Goal: Task Accomplishment & Management: Manage account settings

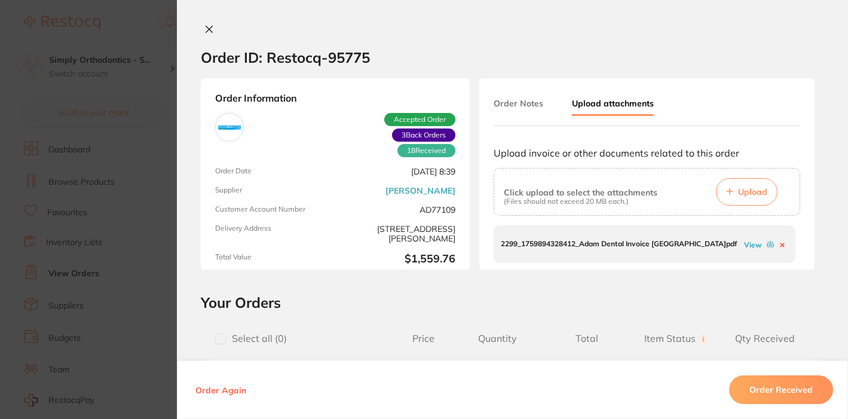
click at [204, 30] on icon at bounding box center [209, 30] width 10 height 10
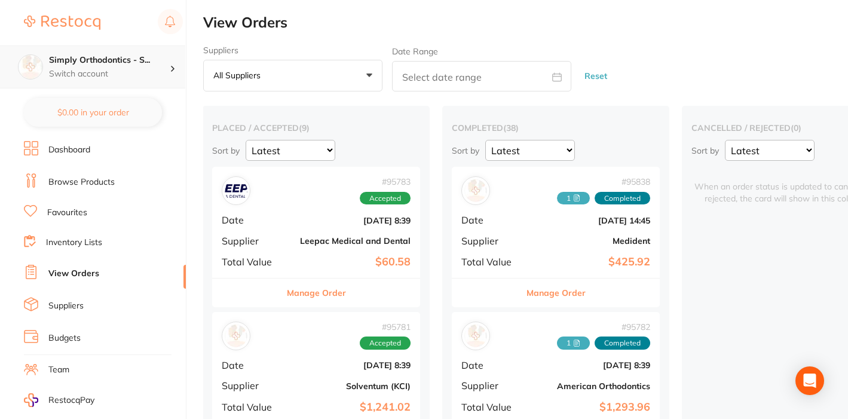
click at [121, 51] on div "Simply Orthodontics - S... Switch account" at bounding box center [92, 66] width 185 height 43
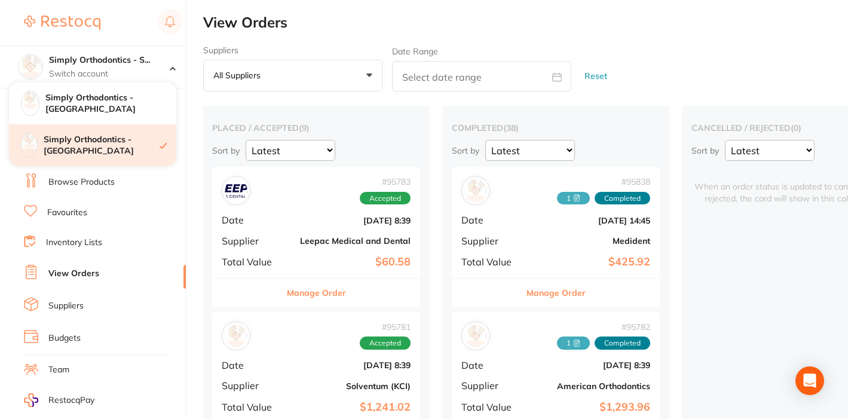
click at [135, 151] on h4 "Simply Orthodontics - [GEOGRAPHIC_DATA]" at bounding box center [102, 145] width 116 height 23
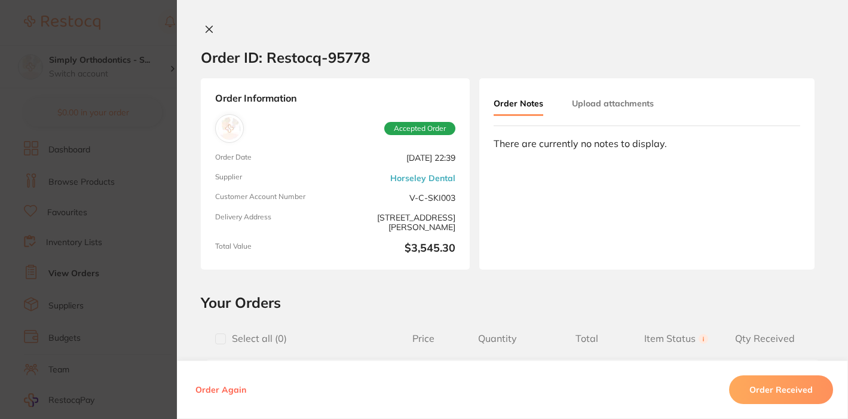
click at [205, 36] on button at bounding box center [209, 30] width 17 height 13
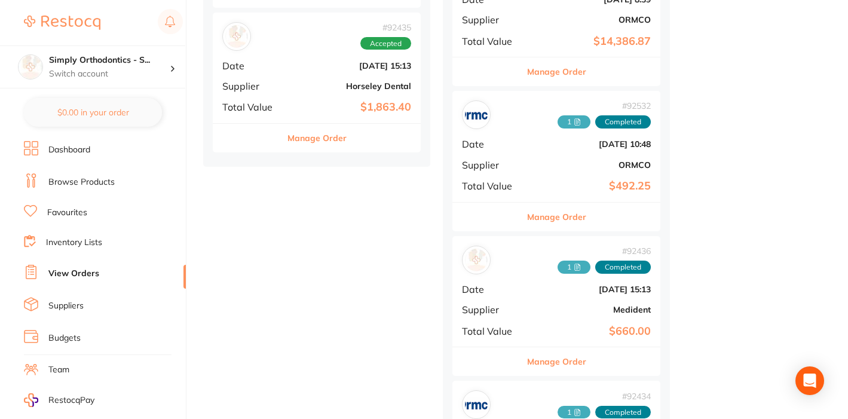
scroll to position [1089, 0]
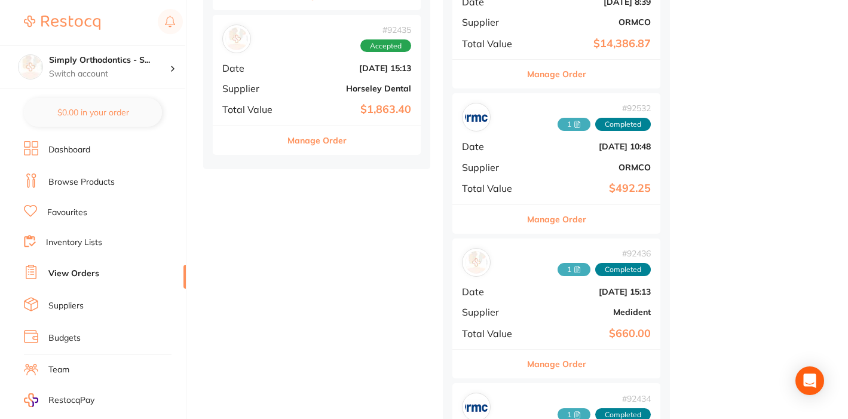
click at [309, 126] on button "Manage Order" at bounding box center [317, 140] width 59 height 29
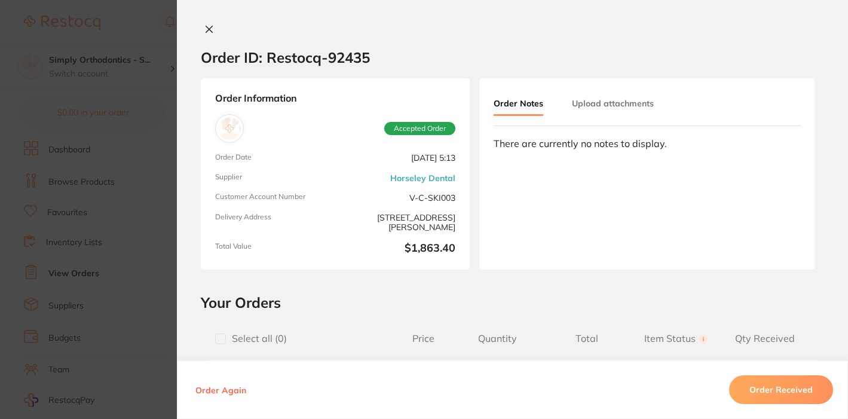
click at [206, 26] on icon at bounding box center [209, 30] width 10 height 10
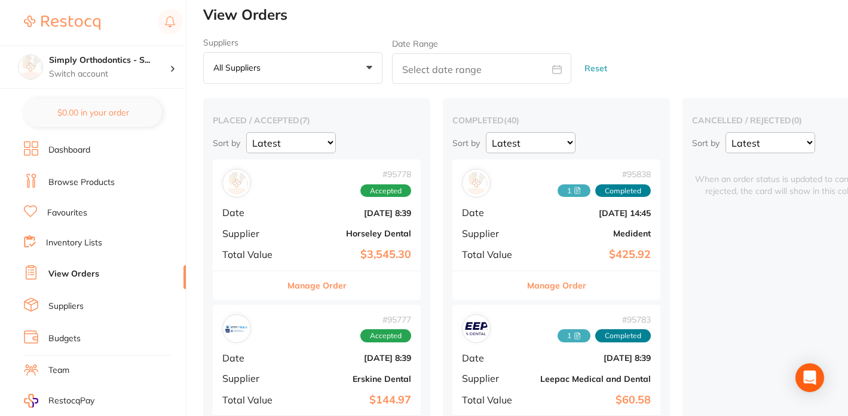
scroll to position [26, 0]
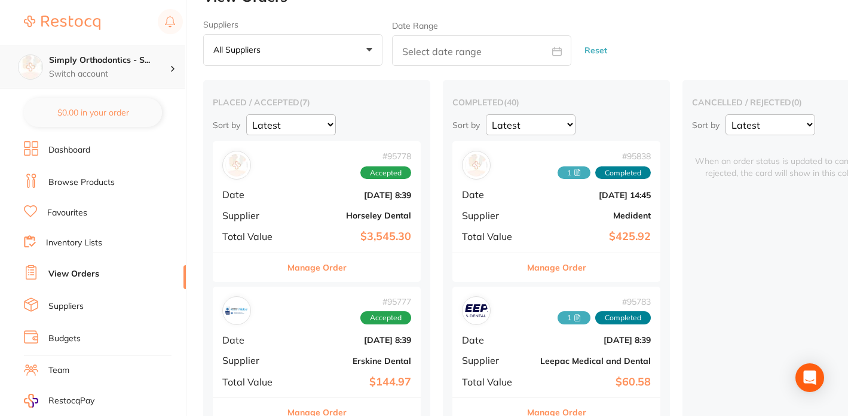
click at [100, 67] on div "Simply Orthodontics - S... Switch account" at bounding box center [109, 66] width 121 height 25
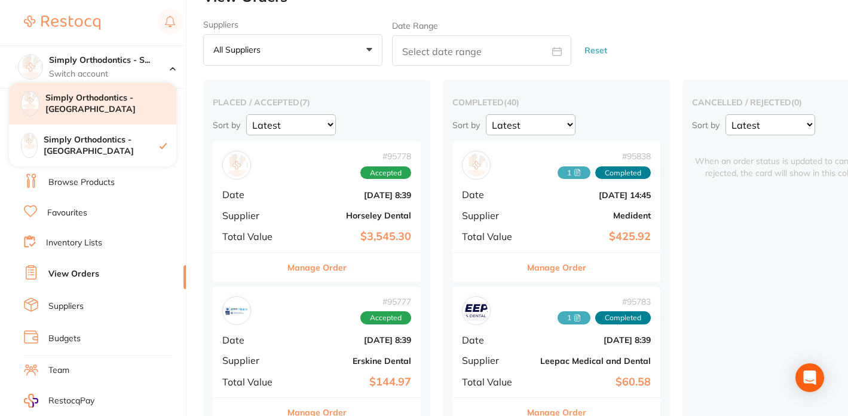
click at [129, 110] on div "Simply Orthodontics - [GEOGRAPHIC_DATA]" at bounding box center [92, 104] width 167 height 42
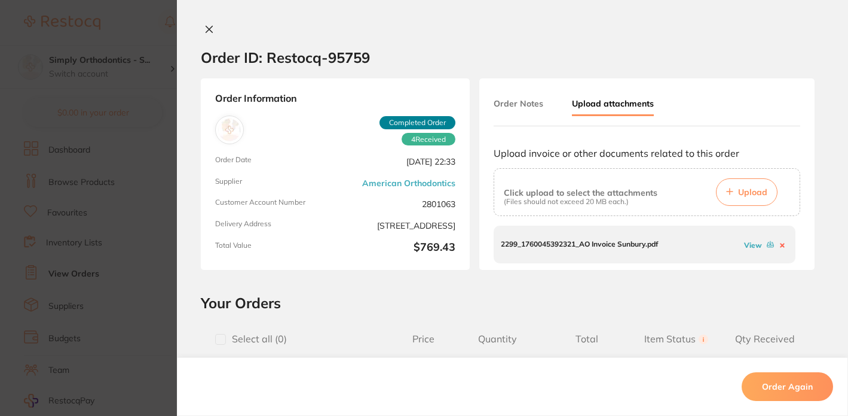
click at [206, 27] on icon at bounding box center [209, 29] width 7 height 7
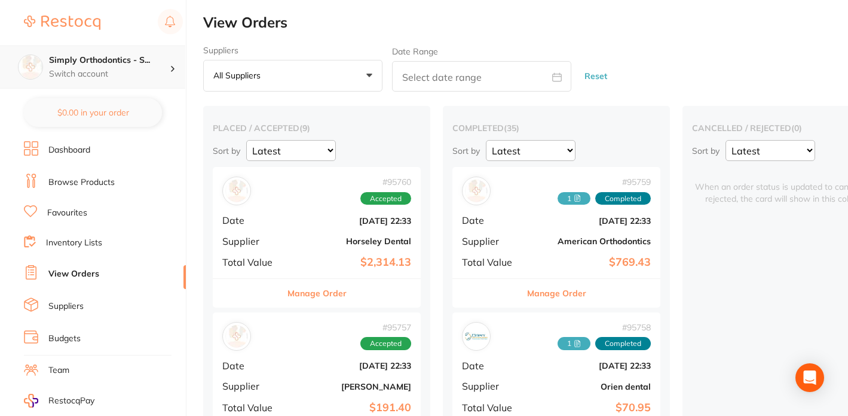
click at [117, 71] on p "Switch account" at bounding box center [109, 74] width 121 height 12
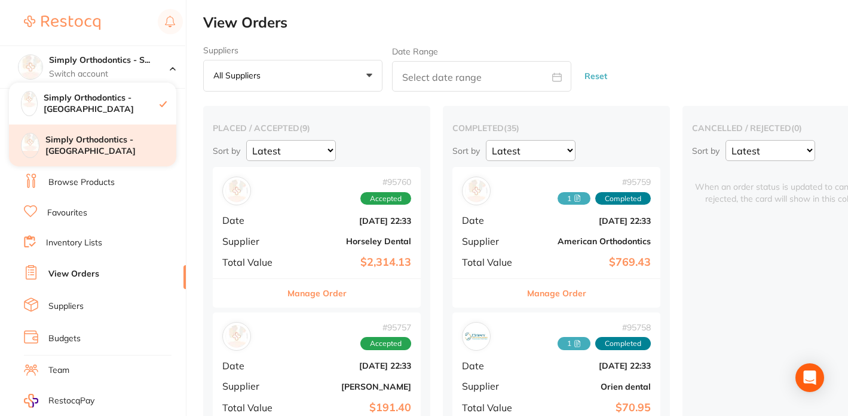
click at [123, 139] on h4 "Simply Orthodontics - [GEOGRAPHIC_DATA]" at bounding box center [110, 145] width 131 height 23
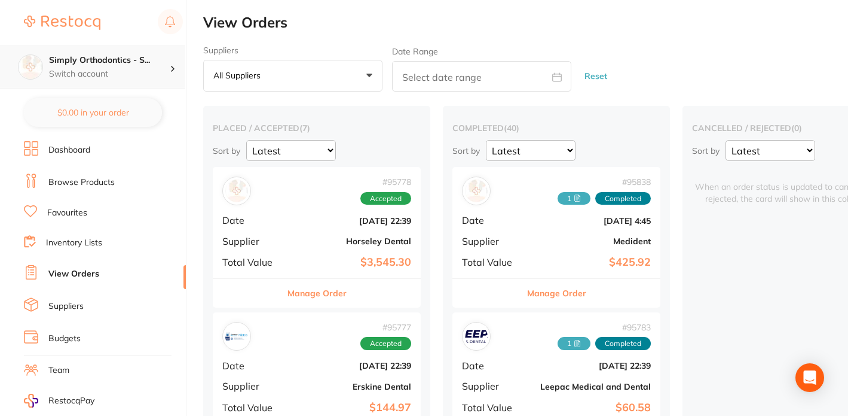
click at [135, 74] on p "Switch account" at bounding box center [109, 74] width 121 height 12
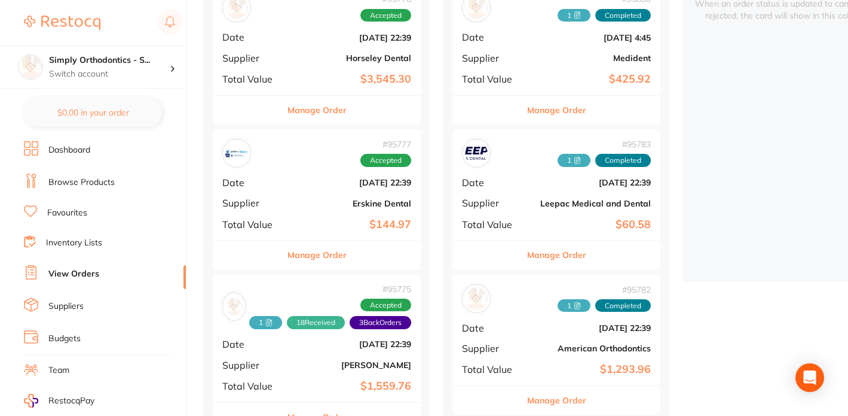
scroll to position [190, 0]
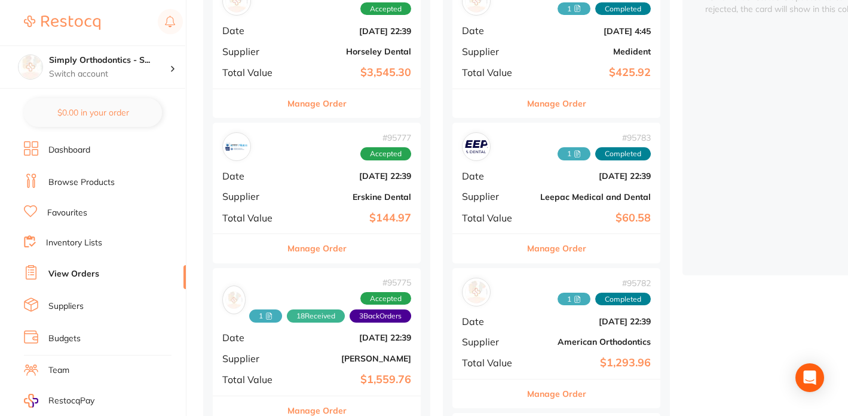
click at [307, 248] on button "Manage Order" at bounding box center [317, 248] width 59 height 29
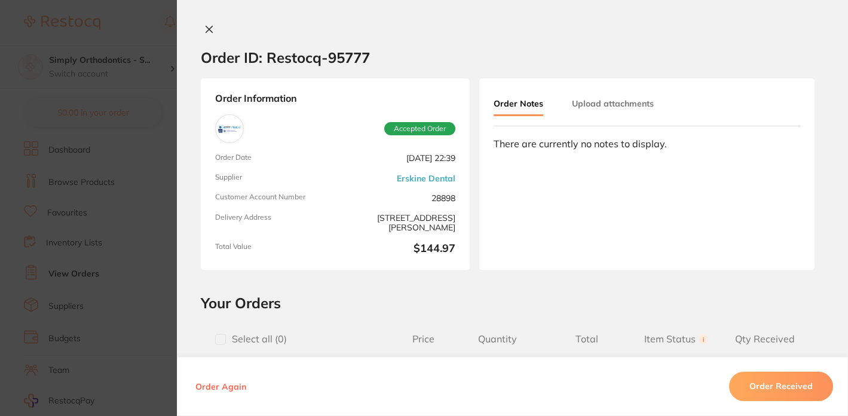
click at [596, 106] on button "Upload attachments" at bounding box center [613, 104] width 82 height 22
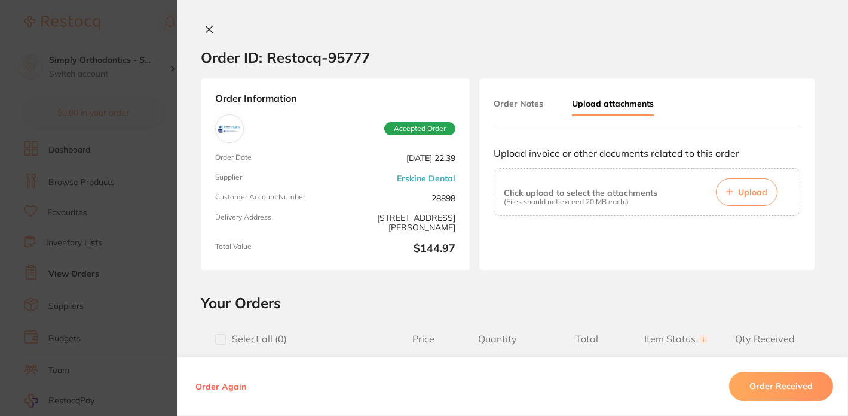
click at [765, 187] on button "Upload" at bounding box center [747, 192] width 62 height 28
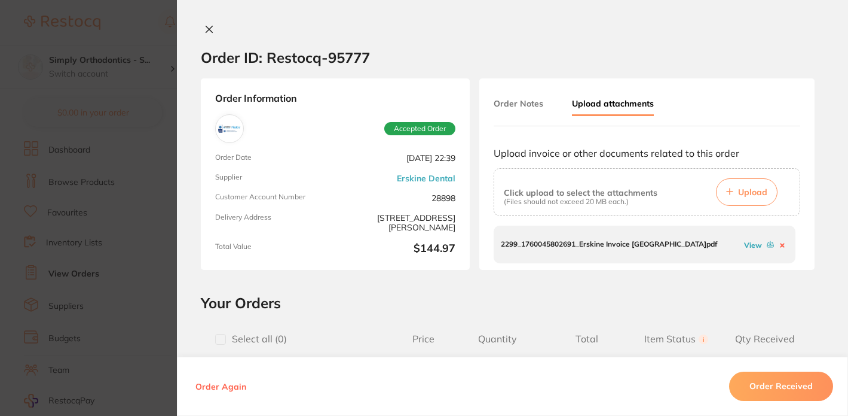
click at [778, 381] on button "Order Received" at bounding box center [781, 386] width 104 height 29
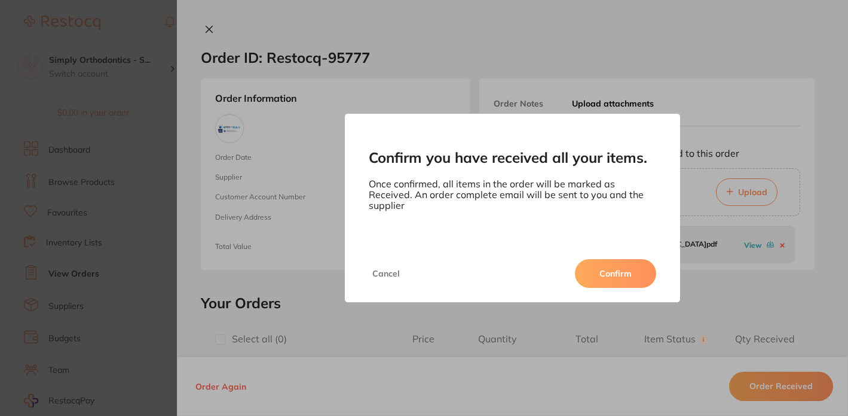
click at [590, 264] on button "Confirm" at bounding box center [615, 273] width 81 height 29
